Goal: Information Seeking & Learning: Find specific fact

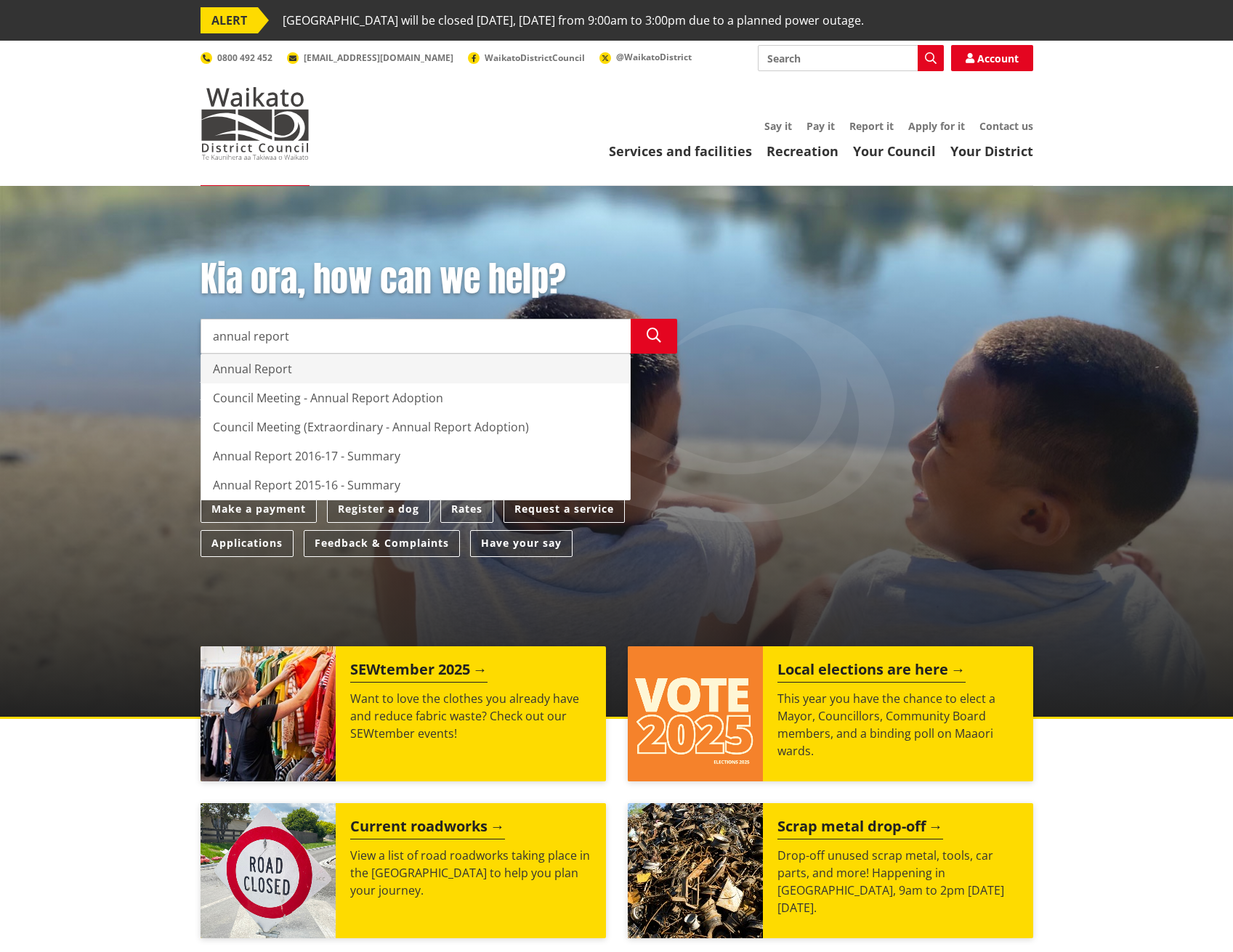
click at [303, 373] on div "Annual Report" at bounding box center [415, 368] width 429 height 29
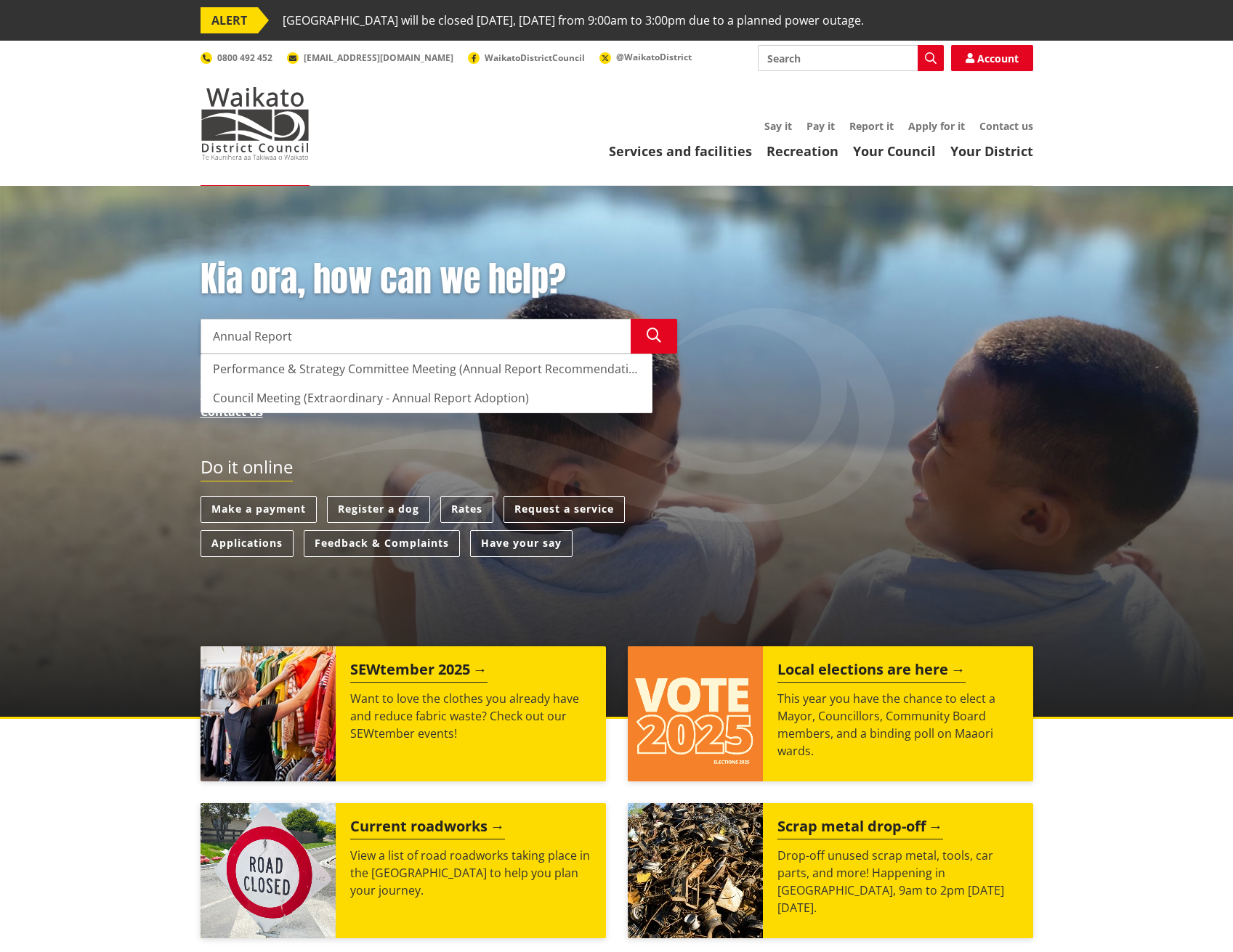
click at [297, 341] on input "Annual Report" at bounding box center [415, 336] width 430 height 35
type input "Annual Report"
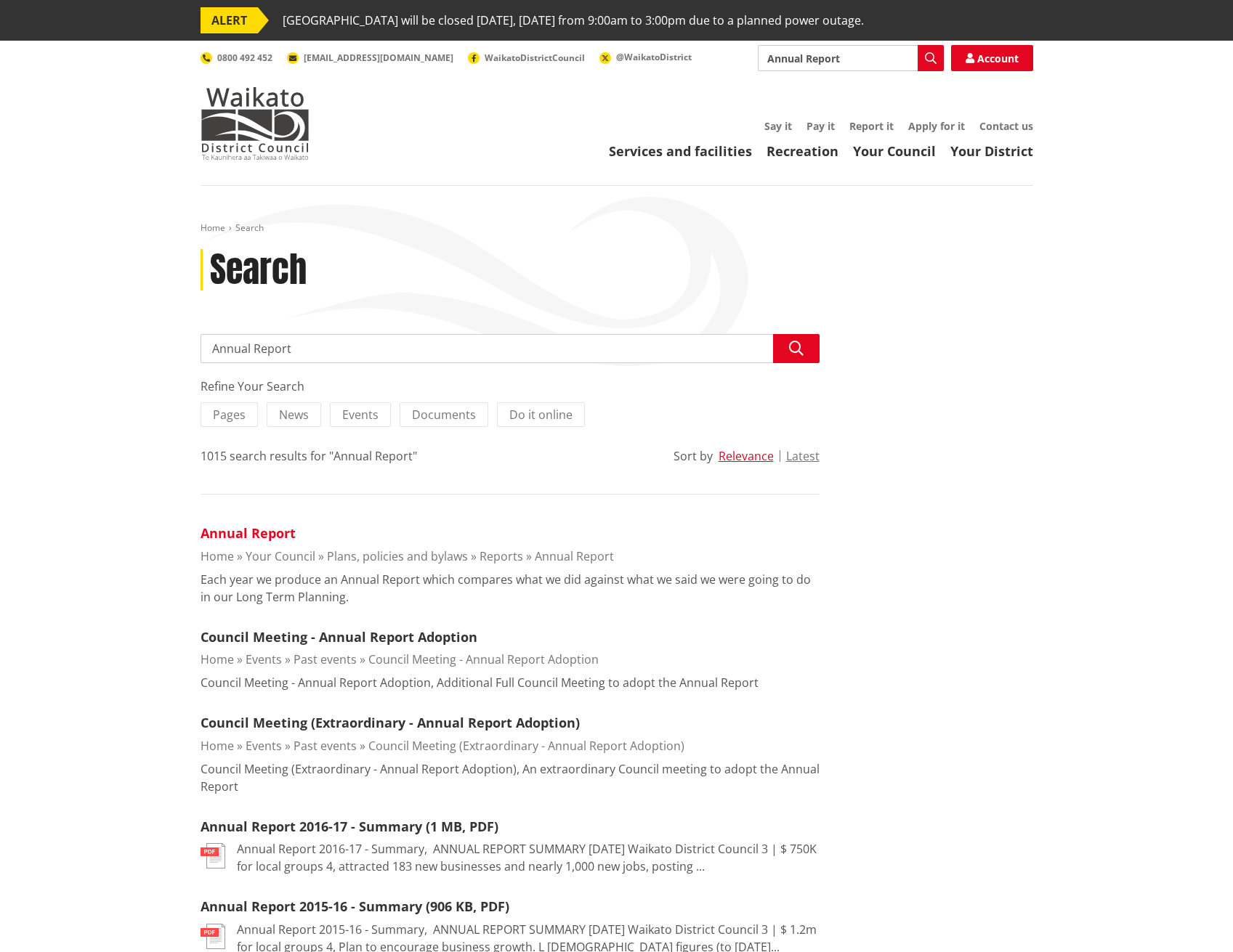
click at [276, 540] on link "Annual Report" at bounding box center [247, 533] width 95 height 17
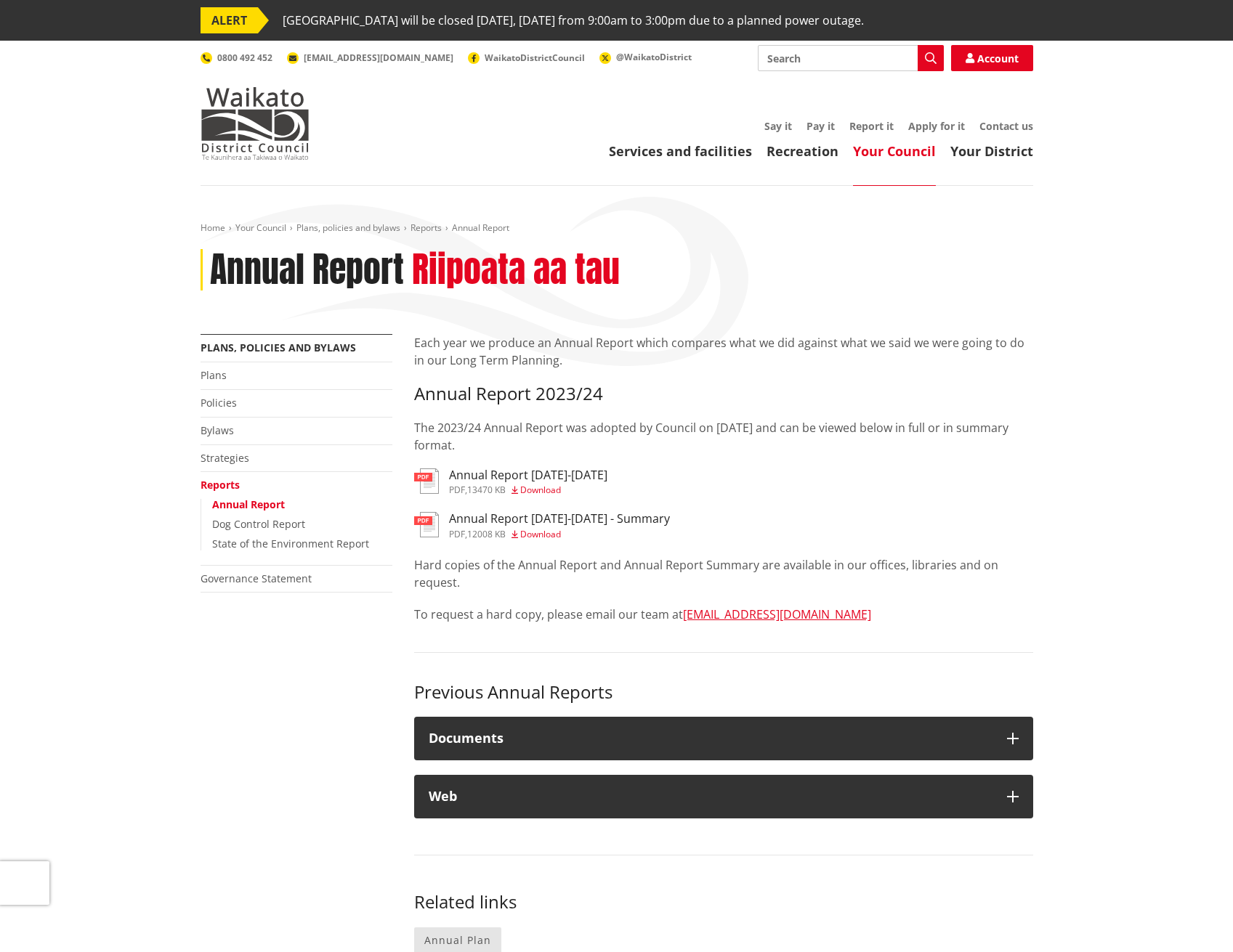
click at [506, 477] on h3 "Annual Report [DATE]-[DATE]" at bounding box center [528, 475] width 158 height 13
click at [507, 516] on h3 "Annual Report 2023-2024 - Summary" at bounding box center [560, 519] width 221 height 13
